Goal: Information Seeking & Learning: Learn about a topic

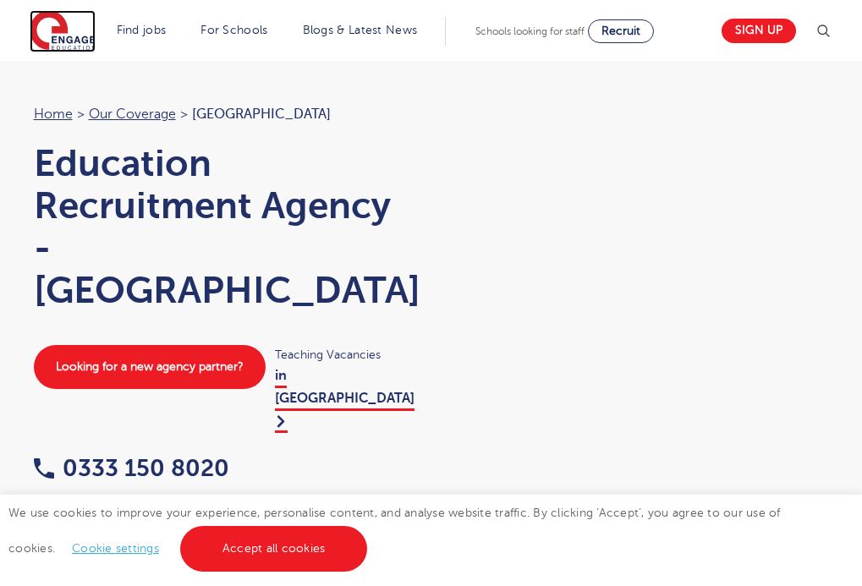
click at [80, 35] on img at bounding box center [63, 31] width 66 height 42
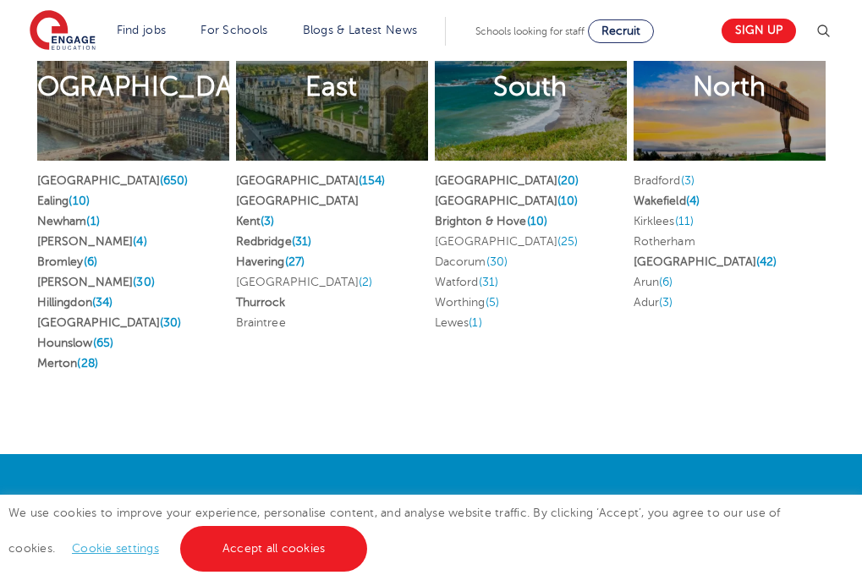
scroll to position [3896, 0]
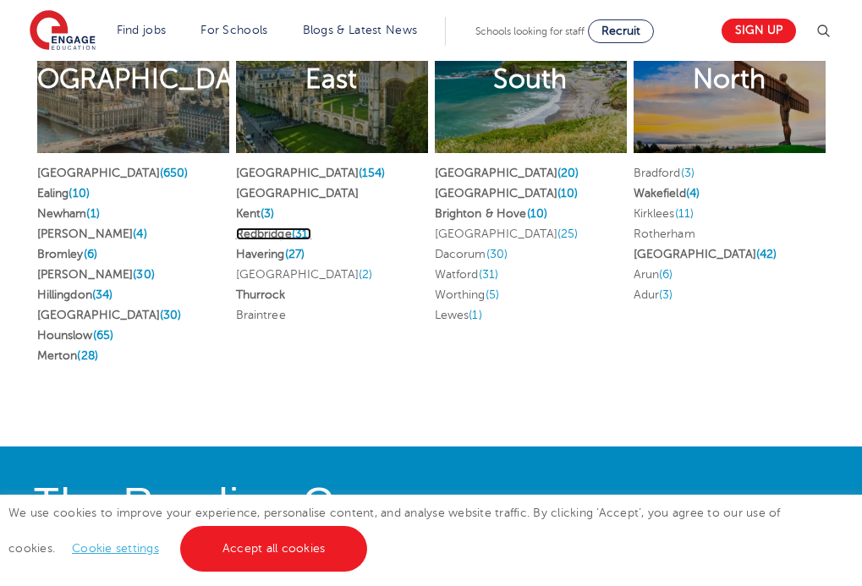
click at [283, 240] on link "Redbridge (31)" at bounding box center [274, 234] width 76 height 13
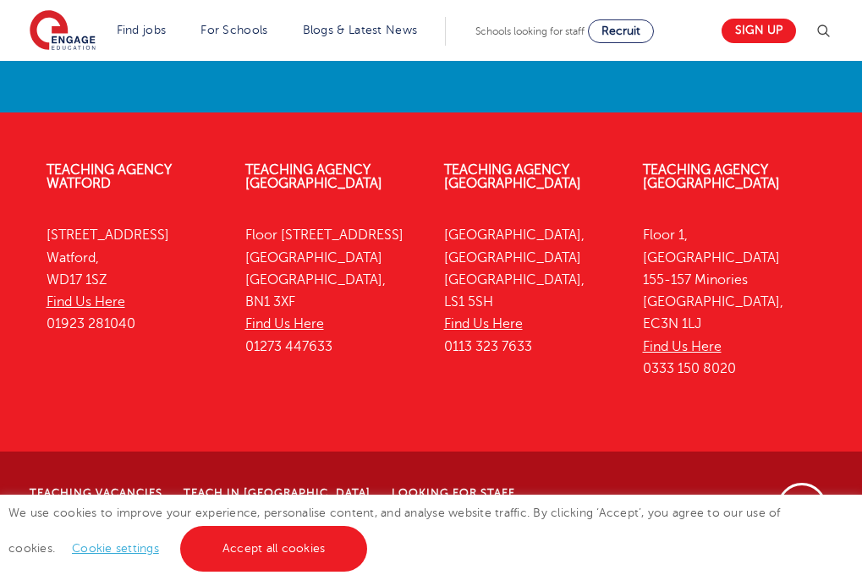
scroll to position [4446, 0]
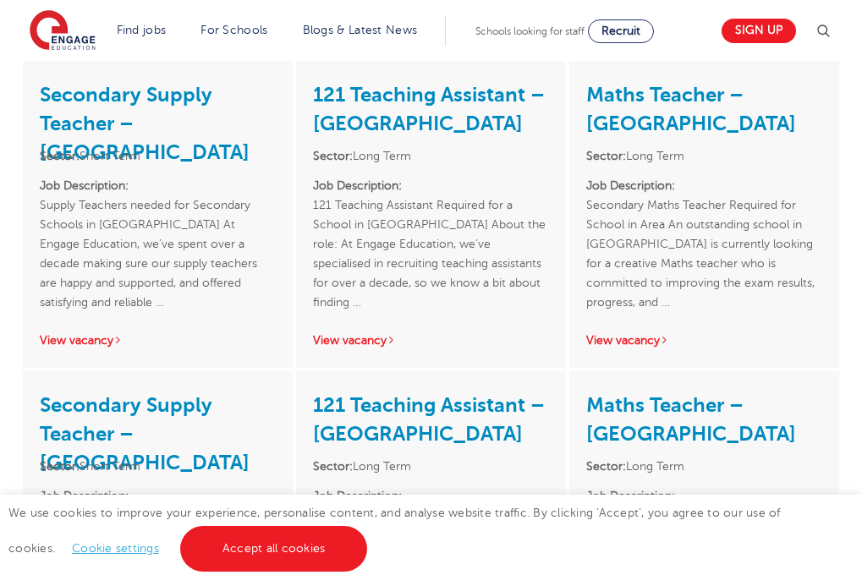
scroll to position [2196, 0]
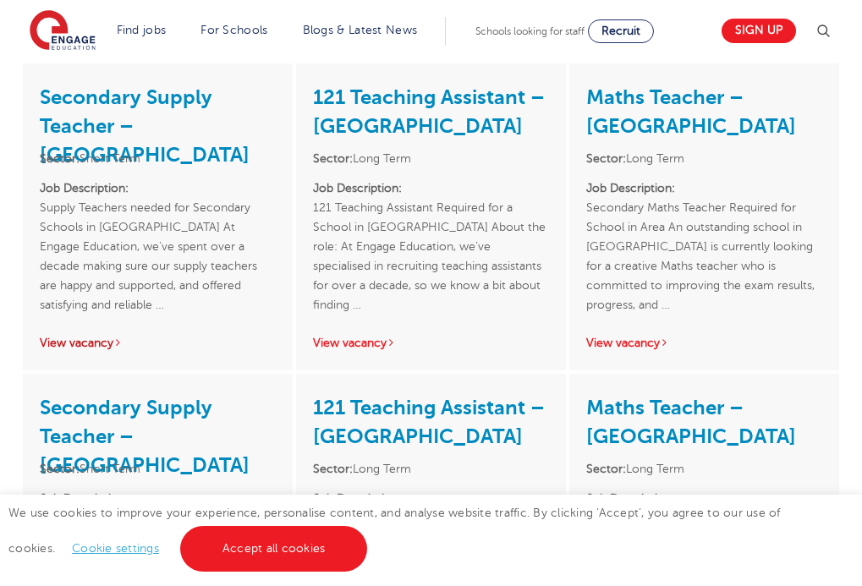
click at [96, 337] on link "View vacancy" at bounding box center [81, 343] width 83 height 13
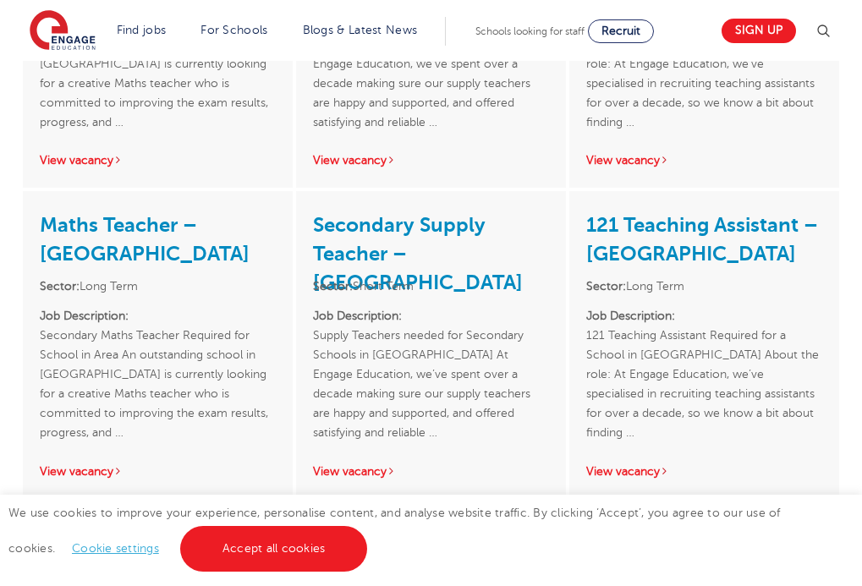
scroll to position [3293, 0]
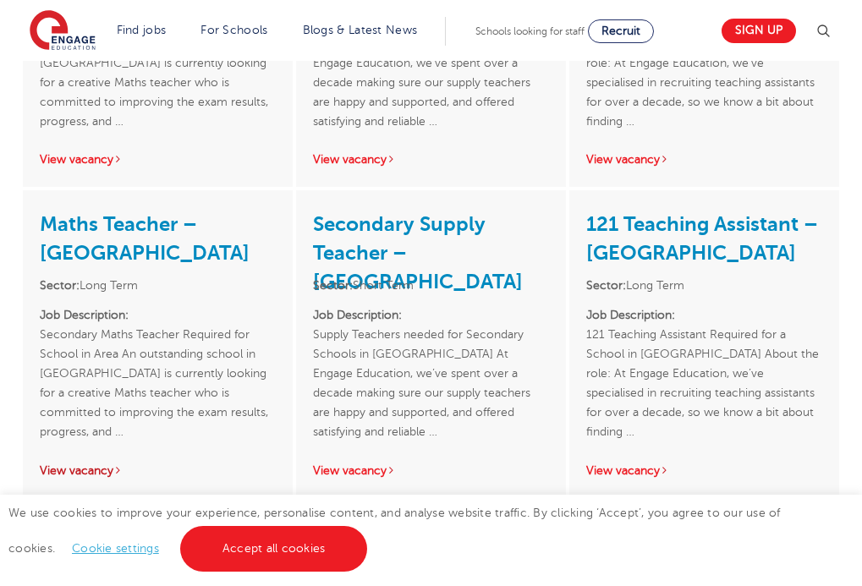
click at [106, 465] on link "View vacancy" at bounding box center [81, 471] width 83 height 13
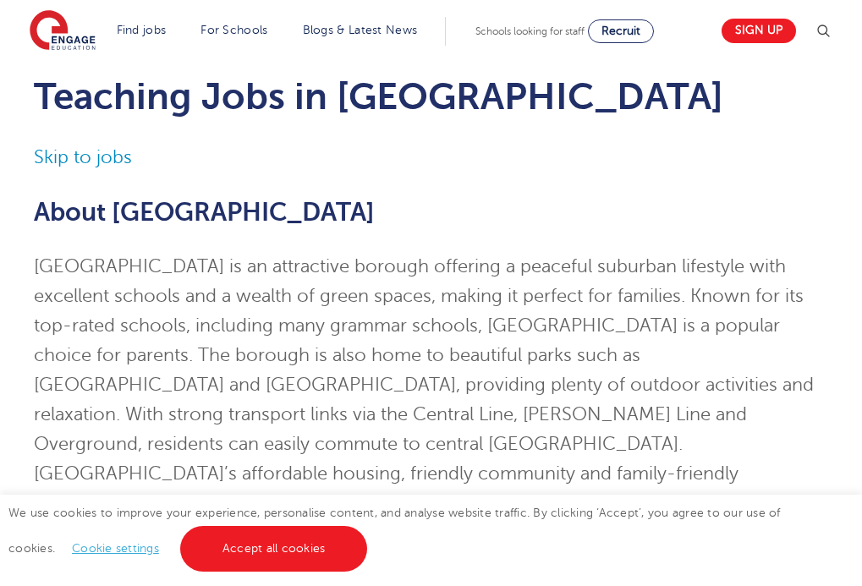
scroll to position [0, 0]
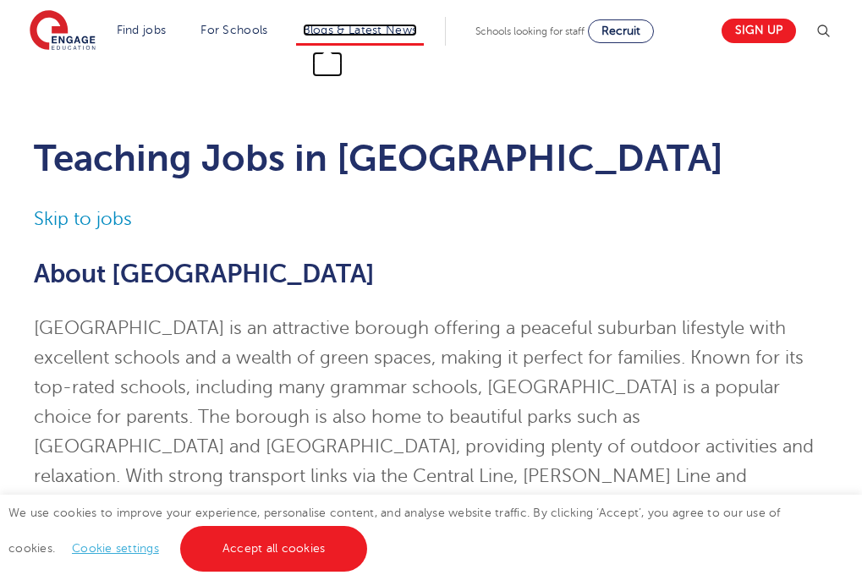
click at [337, 30] on link "Blogs & Latest News" at bounding box center [360, 30] width 115 height 13
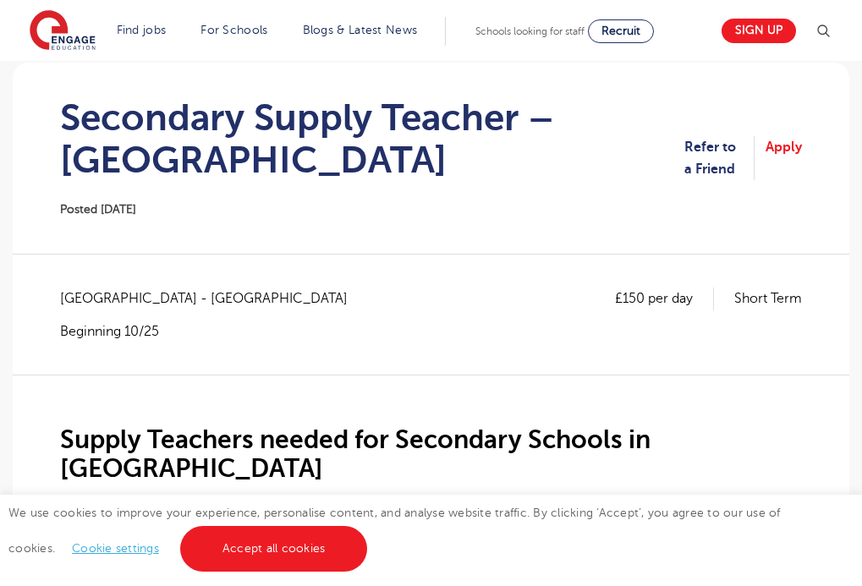
scroll to position [144, 0]
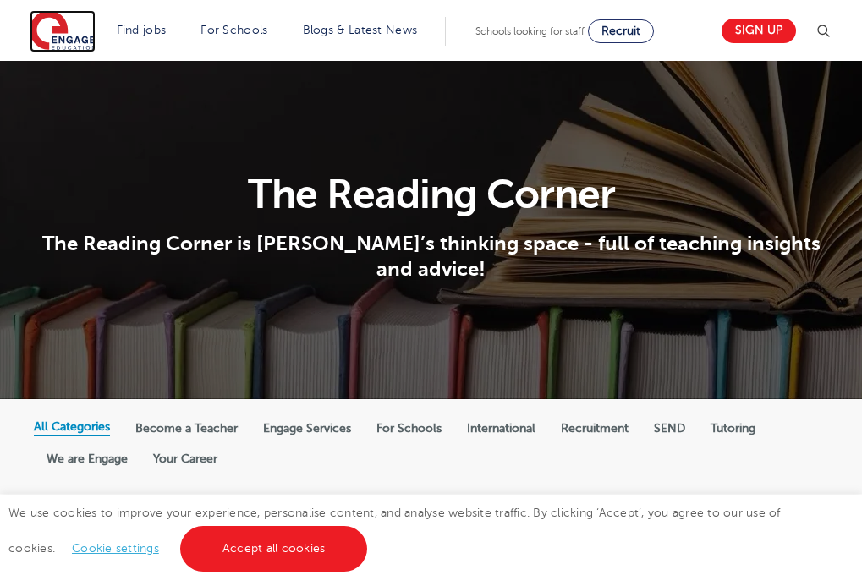
click at [90, 25] on img at bounding box center [63, 31] width 66 height 42
